Goal: Transaction & Acquisition: Purchase product/service

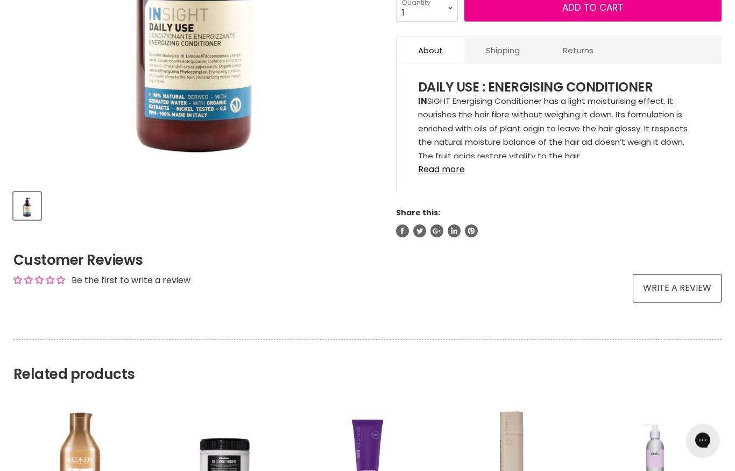
scroll to position [342, 0]
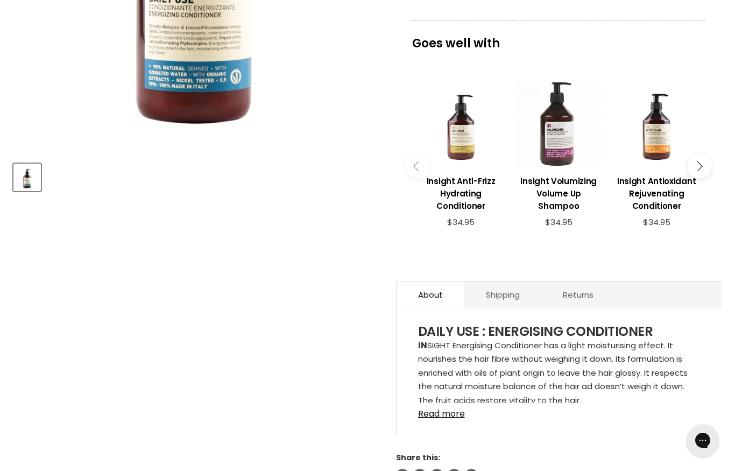
click at [472, 148] on div "View product:Insight Anti-Frizz Hydrating Conditioner" at bounding box center [461, 123] width 87 height 87
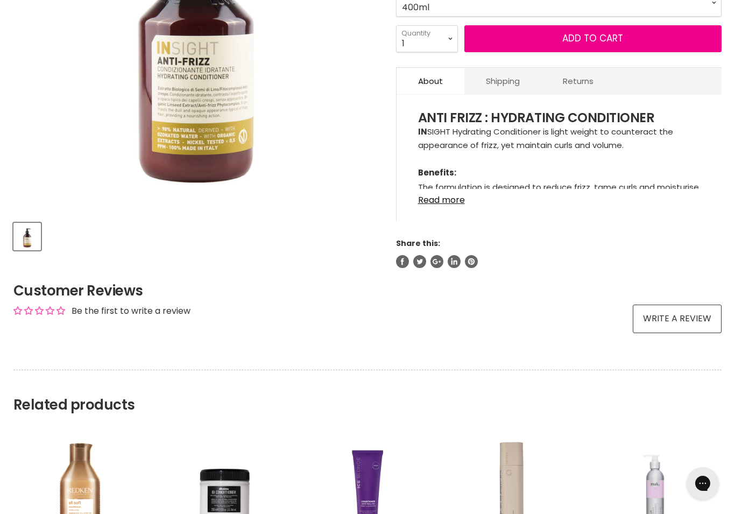
click at [454, 201] on link "Read more" at bounding box center [559, 197] width 282 height 16
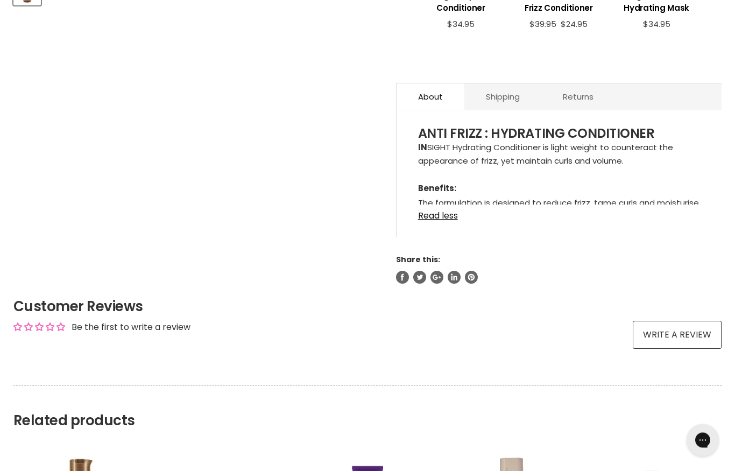
scroll to position [524, 0]
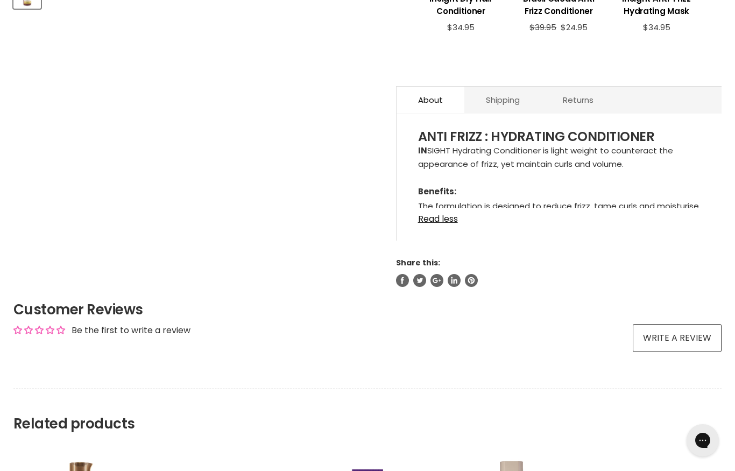
click at [579, 104] on link "Returns" at bounding box center [578, 100] width 74 height 26
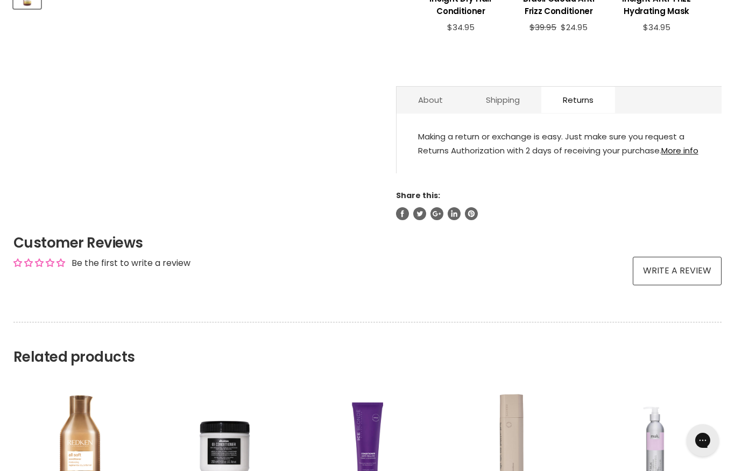
click at [513, 102] on link "Shipping" at bounding box center [502, 100] width 77 height 26
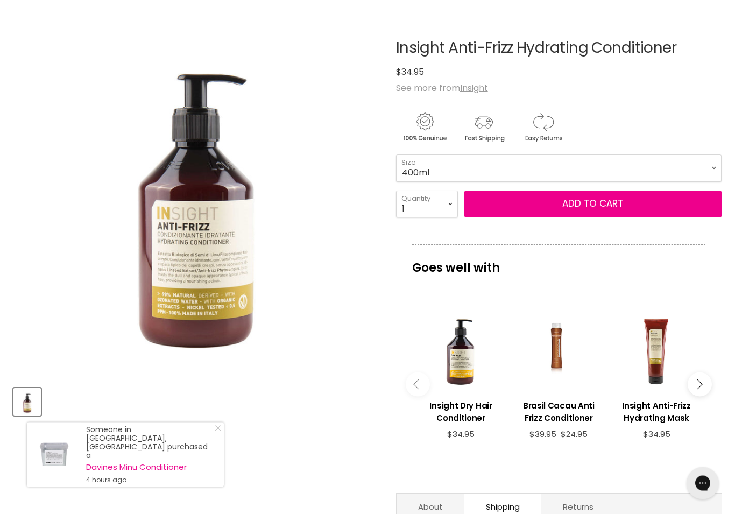
scroll to position [72, 0]
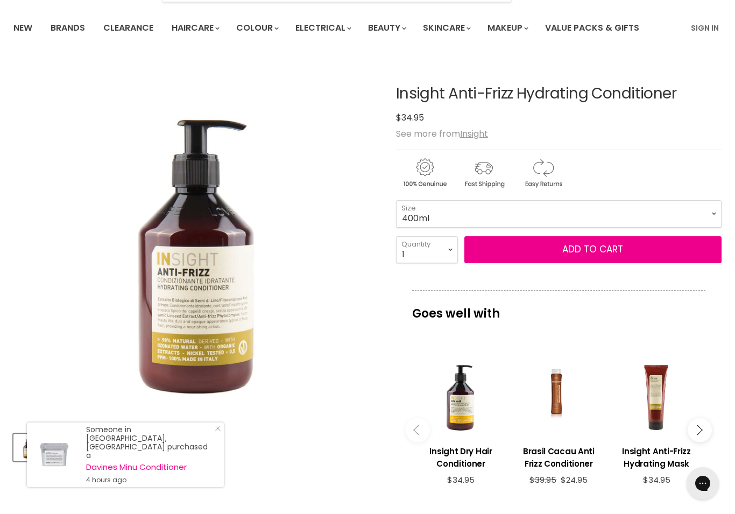
click at [2, 23] on nav "New Brands Clearance Haircare" at bounding box center [367, 27] width 735 height 31
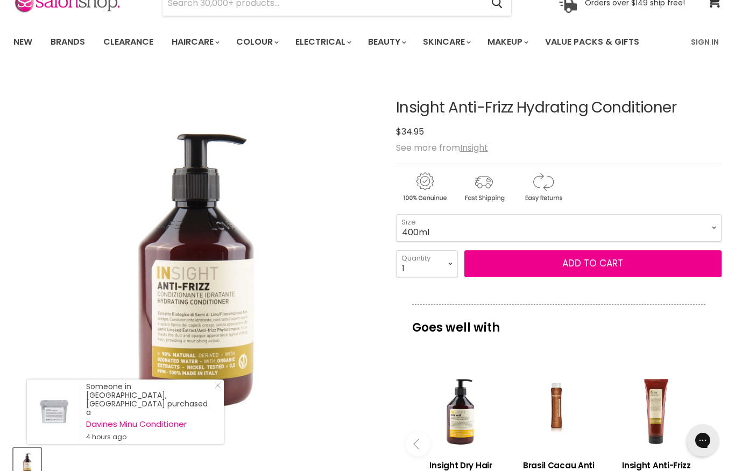
scroll to position [51, 0]
